Goal: Task Accomplishment & Management: Complete application form

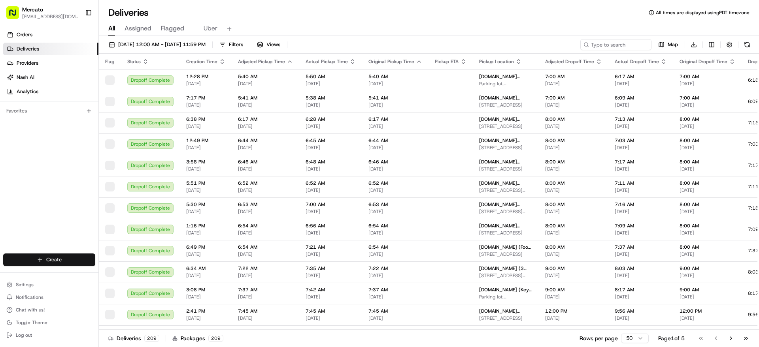
click at [45, 253] on html "Mercato [EMAIL_ADDRESS][DOMAIN_NAME] Toggle Sidebar Orders Deliveries Providers…" at bounding box center [379, 173] width 759 height 347
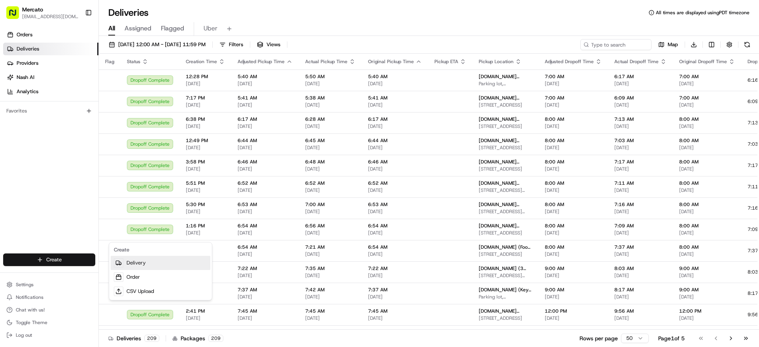
click at [201, 267] on link "Delivery" at bounding box center [161, 263] width 100 height 14
